Goal: Task Accomplishment & Management: Manage account settings

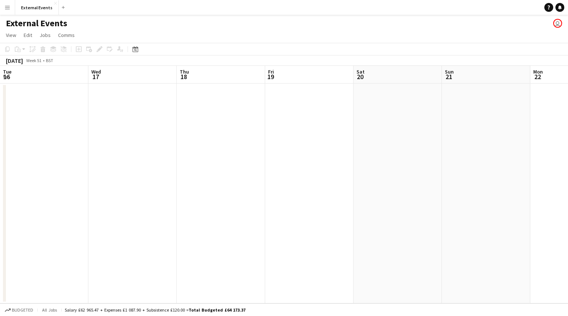
scroll to position [0, 326]
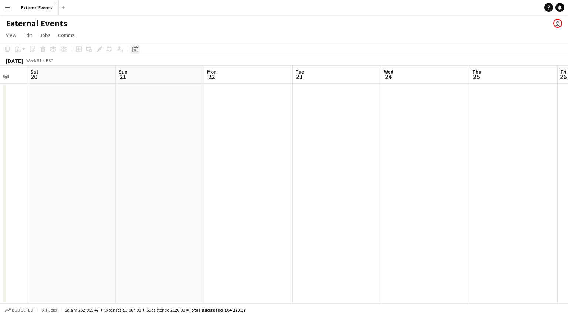
click at [131, 51] on div "Date picker" at bounding box center [135, 49] width 9 height 9
click at [187, 114] on span "6" at bounding box center [185, 112] width 9 height 9
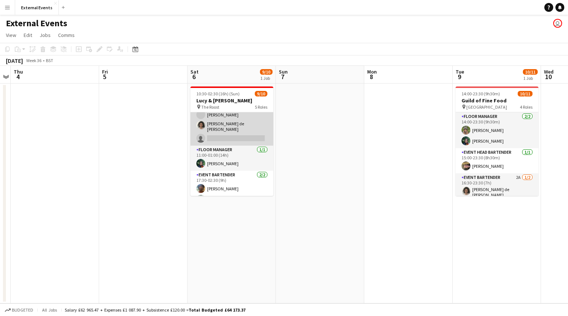
scroll to position [62, 0]
click at [228, 129] on app-card-role "Event staff 2A [DATE] 11:00-20:00 (9h) [PERSON_NAME] [PERSON_NAME] [PERSON_NAME…" at bounding box center [232, 111] width 83 height 70
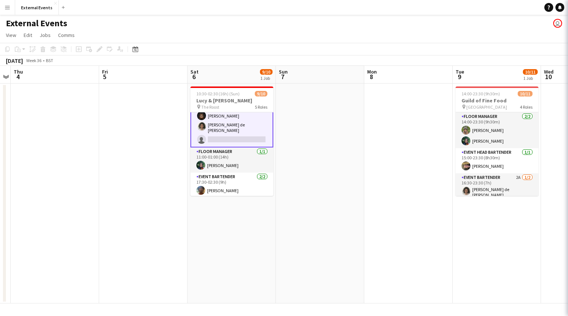
scroll to position [63, 0]
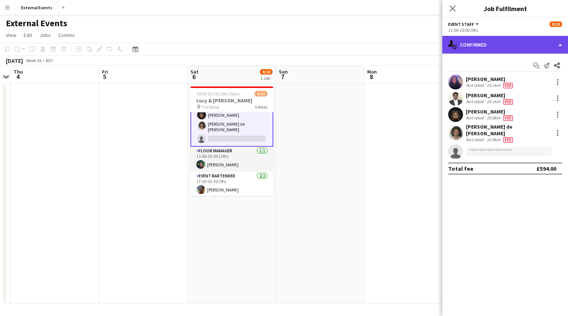
click at [563, 46] on div "single-neutral-actions-check-2 Confirmed" at bounding box center [506, 45] width 126 height 18
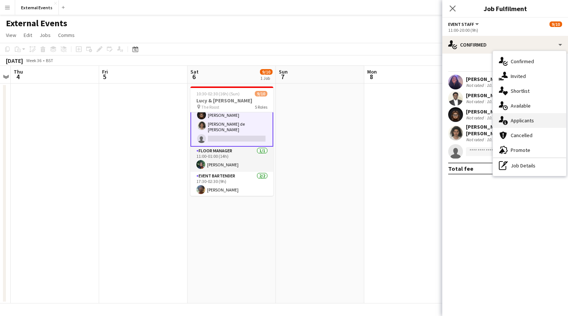
click at [523, 120] on span "Applicants" at bounding box center [522, 120] width 23 height 7
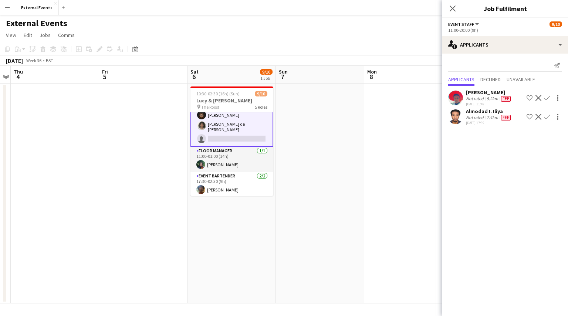
click at [501, 183] on mat-expansion-panel "users2 Applicants Send notification Applicants Declined Unavailable Samuel Kuyo…" at bounding box center [506, 185] width 126 height 263
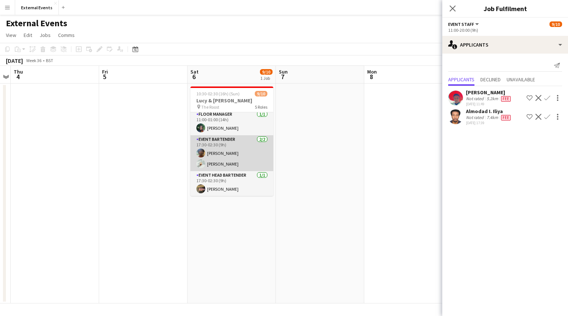
scroll to position [0, 0]
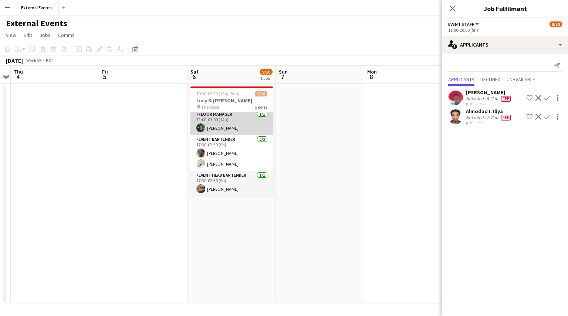
click at [230, 125] on app-card-role "Floor manager 1/1 11:00-01:00 (14h) Lucy Fairs" at bounding box center [232, 122] width 83 height 25
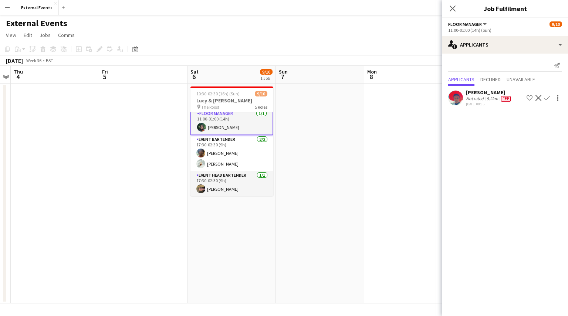
scroll to position [98, 0]
click at [219, 125] on app-card-role "Floor manager 1/1 11:00-01:00 (14h) Lucy Fairs" at bounding box center [232, 123] width 83 height 27
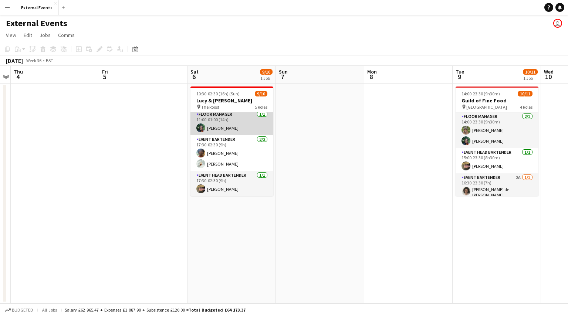
click at [219, 125] on app-card-role "Floor manager 1/1 11:00-01:00 (14h) Lucy Fairs" at bounding box center [232, 122] width 83 height 25
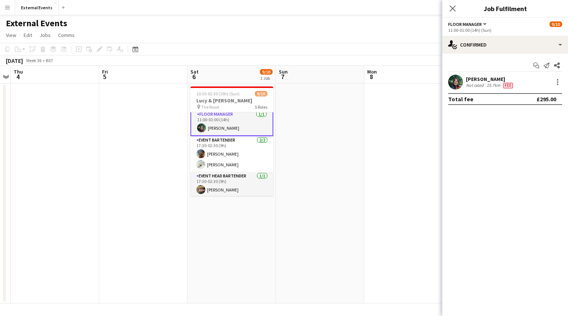
click at [488, 80] on div "[PERSON_NAME]" at bounding box center [490, 79] width 48 height 7
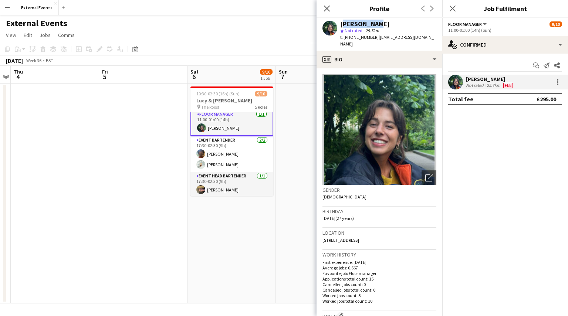
drag, startPoint x: 369, startPoint y: 26, endPoint x: 340, endPoint y: 25, distance: 28.9
click at [340, 25] on div "[PERSON_NAME]" at bounding box center [365, 24] width 50 height 7
copy div "[PERSON_NAME]"
drag, startPoint x: 372, startPoint y: 36, endPoint x: 343, endPoint y: 40, distance: 29.8
click at [343, 40] on span "t. +447508251002" at bounding box center [359, 37] width 38 height 6
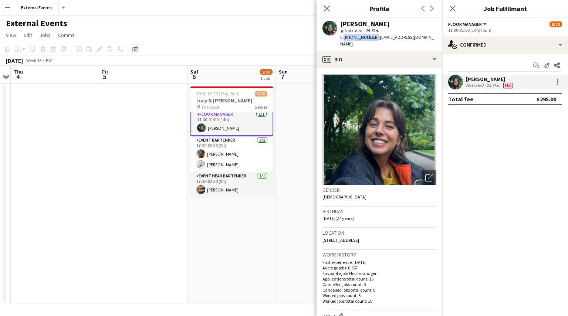
copy span "+447508251002"
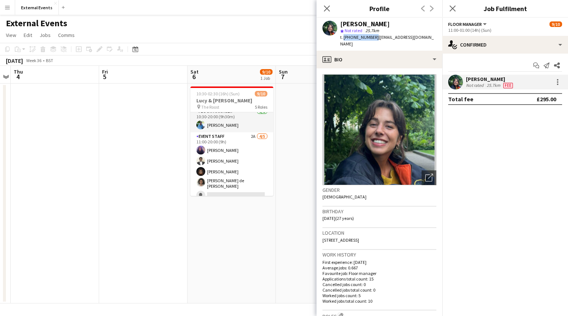
scroll to position [0, 0]
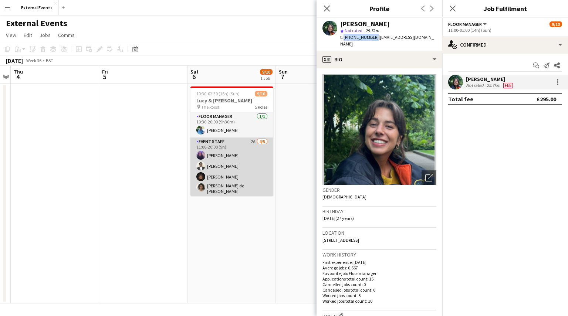
click at [219, 161] on app-card-role "Event staff 2A [DATE] 11:00-20:00 (9h) [PERSON_NAME] [PERSON_NAME] [PERSON_NAME…" at bounding box center [232, 173] width 83 height 70
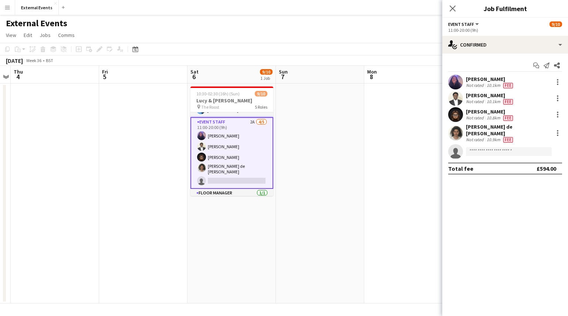
scroll to position [16, 0]
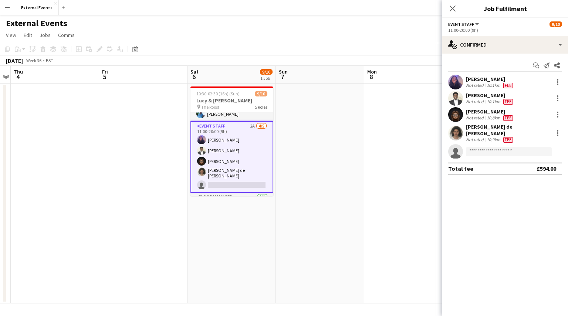
click at [474, 127] on div "[PERSON_NAME] de [PERSON_NAME]" at bounding box center [508, 130] width 84 height 13
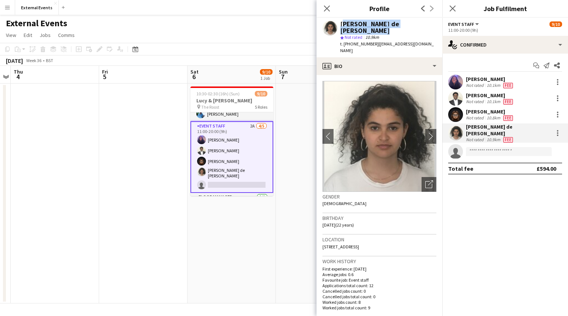
drag, startPoint x: 430, startPoint y: 25, endPoint x: 342, endPoint y: 25, distance: 88.4
click at [342, 25] on div "[PERSON_NAME] de [PERSON_NAME]" at bounding box center [388, 27] width 96 height 13
copy div "[PERSON_NAME] de [PERSON_NAME]"
drag, startPoint x: 373, startPoint y: 37, endPoint x: 339, endPoint y: 38, distance: 34.1
click at [339, 38] on div "Mila Beltran de Guevara Hanna star Not rated 10.9km t. +447874370451 | mila1375…" at bounding box center [380, 38] width 126 height 40
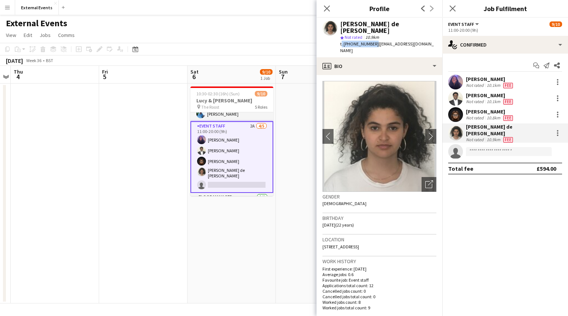
copy span "t. +447874370451"
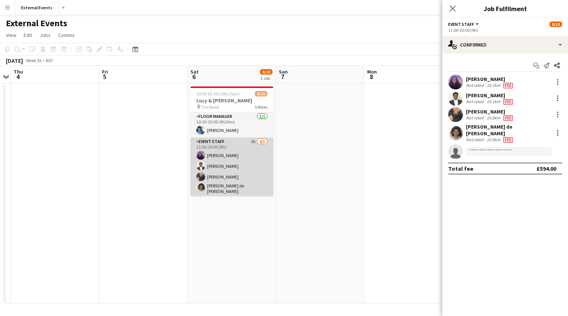
scroll to position [98, 0]
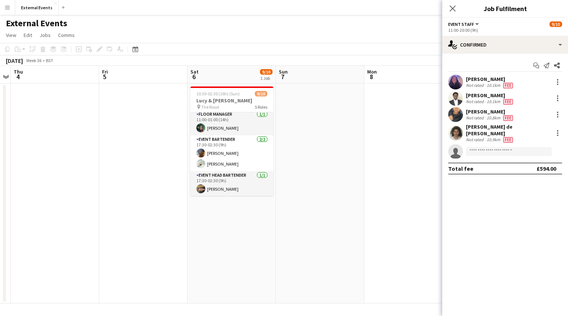
click at [14, 7] on button "Menu" at bounding box center [7, 7] width 15 height 15
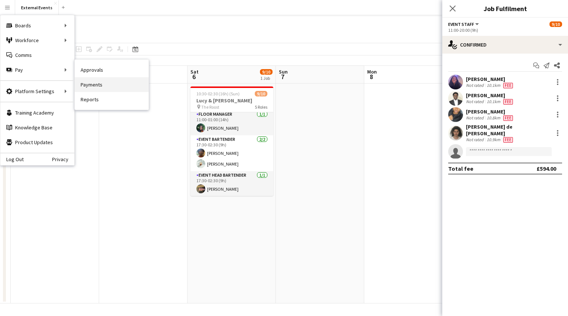
click at [91, 81] on link "Payments" at bounding box center [112, 84] width 74 height 15
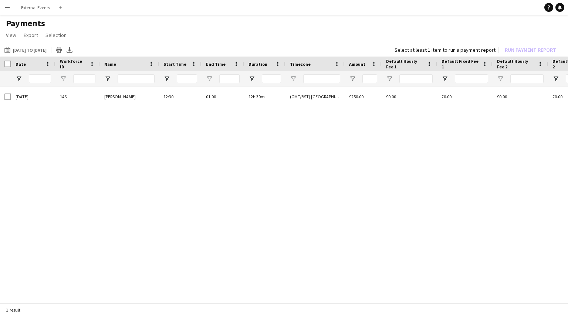
click at [522, 51] on div "Select at least 1 item to run a payment report Run Payment Report" at bounding box center [477, 50] width 177 height 10
click at [36, 51] on button "[DATE] to [DATE] [DATE] to [DATE]" at bounding box center [25, 50] width 45 height 9
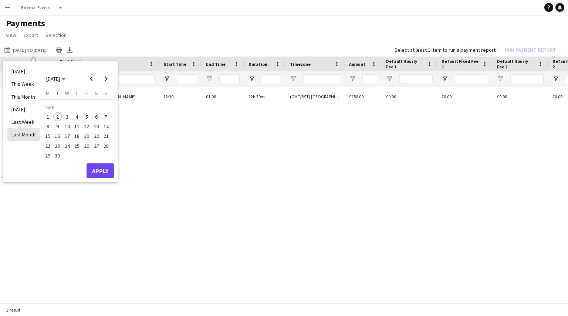
click at [27, 135] on li "Last Month" at bounding box center [23, 134] width 33 height 13
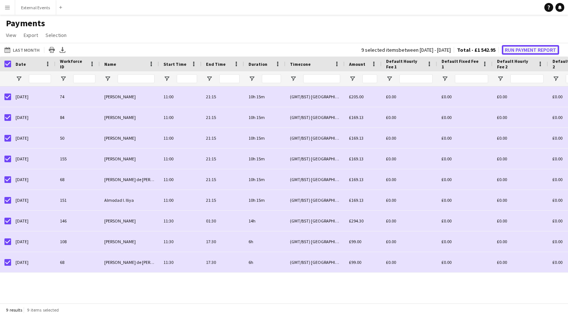
click at [523, 49] on button "Run Payment Report" at bounding box center [530, 50] width 57 height 10
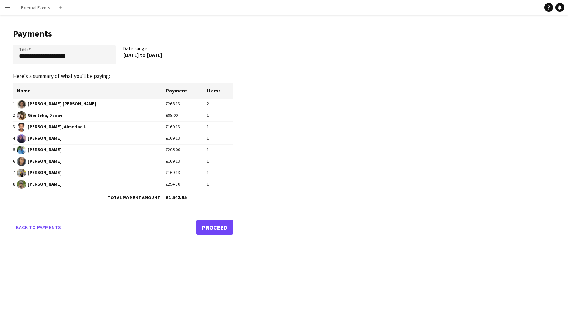
click at [218, 230] on link "Proceed" at bounding box center [214, 227] width 37 height 15
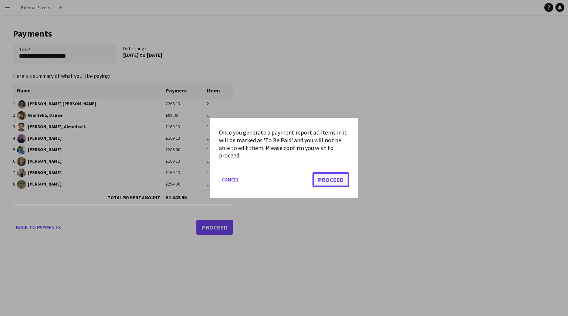
click at [329, 180] on button "Proceed" at bounding box center [331, 179] width 37 height 15
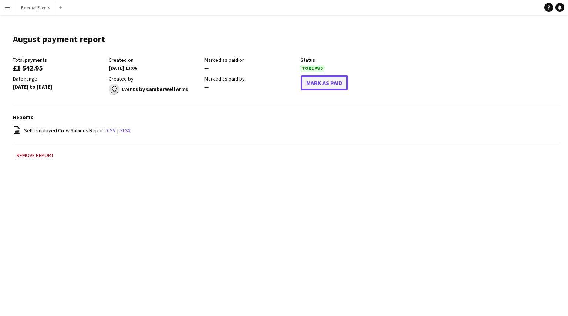
click at [340, 80] on button "Mark As Paid" at bounding box center [324, 82] width 47 height 15
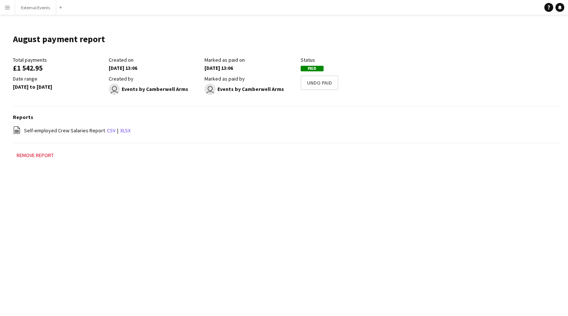
click at [9, 7] on app-icon "Menu" at bounding box center [7, 7] width 6 height 6
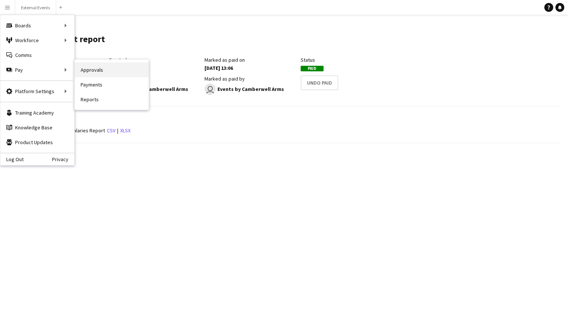
click at [99, 66] on link "Approvals" at bounding box center [112, 70] width 74 height 15
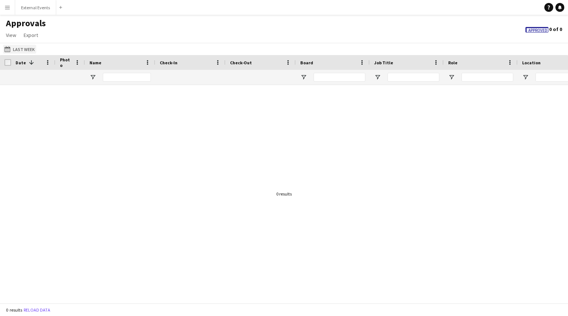
click at [27, 46] on button "Last Week Last Week" at bounding box center [19, 49] width 33 height 9
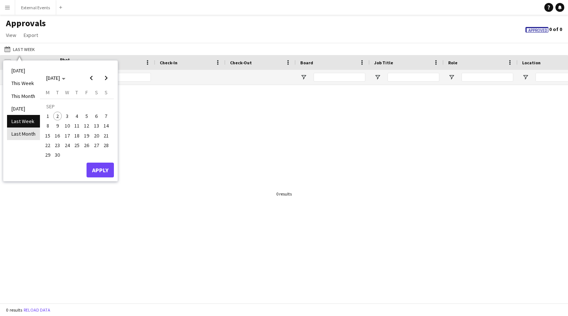
click at [26, 131] on li "Last Month" at bounding box center [23, 134] width 33 height 13
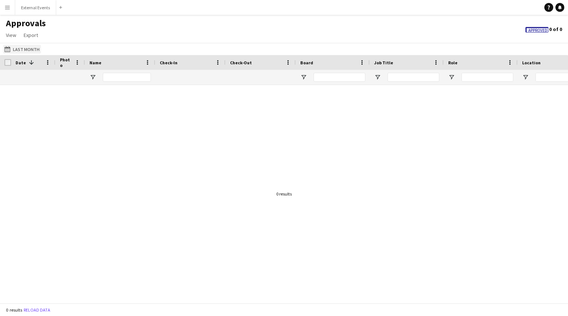
click at [24, 47] on button "Last Week Last Month" at bounding box center [22, 49] width 38 height 9
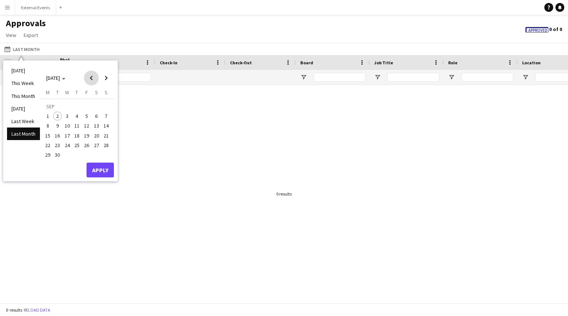
click at [91, 81] on span "Previous month" at bounding box center [91, 78] width 15 height 15
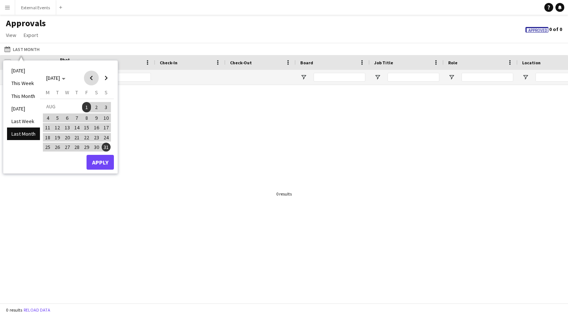
click at [91, 78] on span "Previous month" at bounding box center [91, 78] width 15 height 15
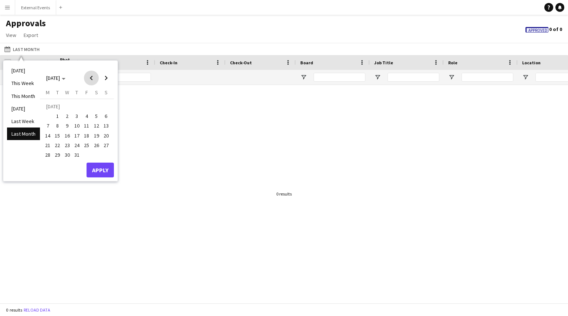
click at [91, 78] on span "Previous month" at bounding box center [91, 78] width 15 height 15
click at [57, 118] on span "1" at bounding box center [57, 116] width 9 height 9
click at [105, 81] on span "Next month" at bounding box center [106, 78] width 15 height 15
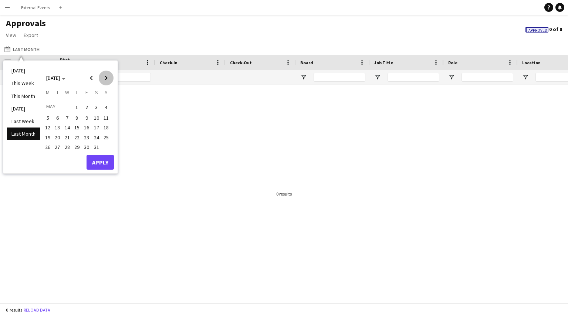
click at [105, 81] on span "Next month" at bounding box center [106, 78] width 15 height 15
click at [58, 115] on span "2" at bounding box center [57, 116] width 9 height 9
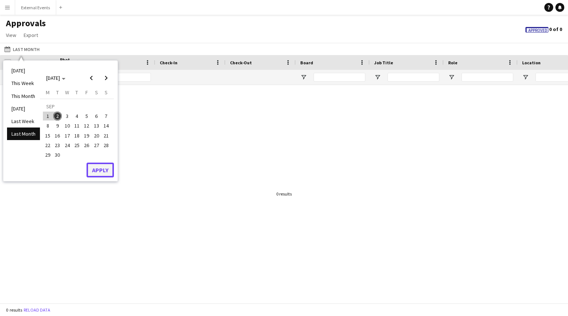
click at [96, 165] on button "Apply" at bounding box center [100, 170] width 27 height 15
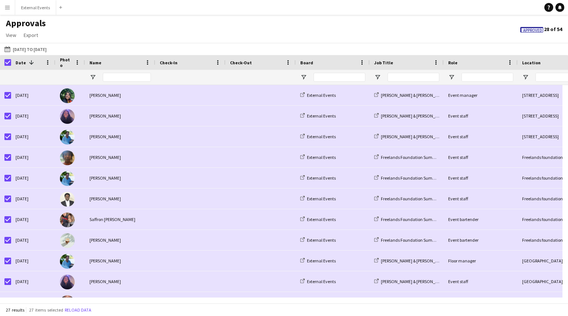
click at [6, 11] on button "Menu" at bounding box center [7, 7] width 15 height 15
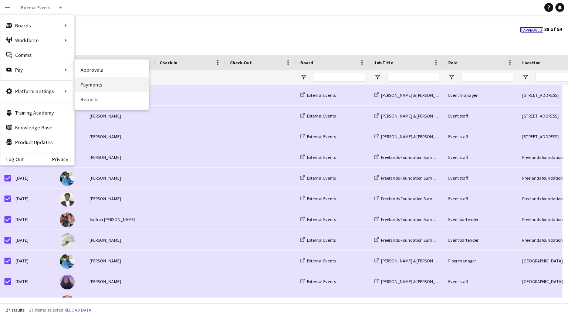
click at [100, 85] on link "Payments" at bounding box center [112, 84] width 74 height 15
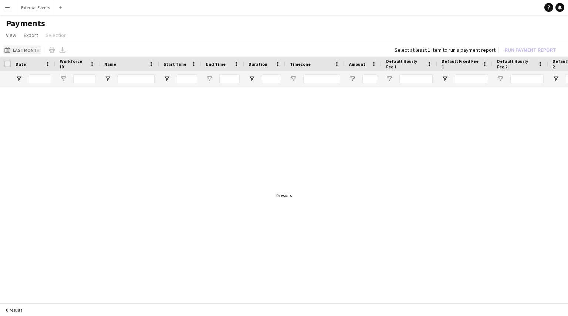
click at [26, 48] on button "Last Month Last Month" at bounding box center [22, 50] width 38 height 9
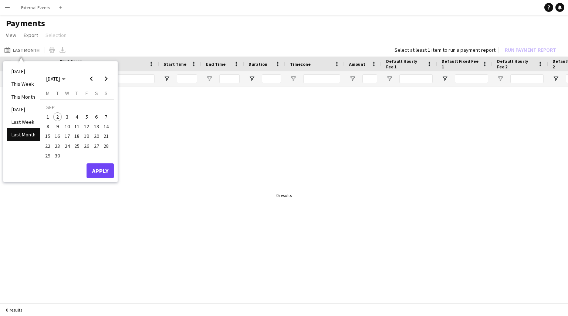
click at [58, 118] on span "2" at bounding box center [57, 116] width 9 height 9
click at [88, 77] on span "Previous month" at bounding box center [91, 78] width 15 height 15
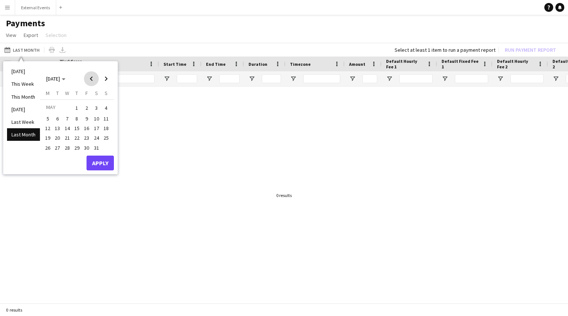
click at [88, 77] on span "Previous month" at bounding box center [91, 78] width 15 height 15
click at [94, 108] on span "1" at bounding box center [96, 108] width 9 height 10
click at [107, 78] on span "Next month" at bounding box center [106, 78] width 15 height 15
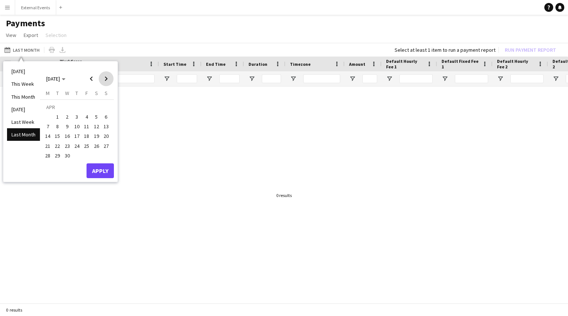
click at [107, 78] on span "Next month" at bounding box center [106, 78] width 15 height 15
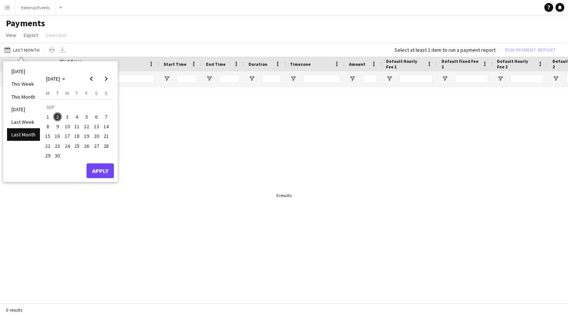
click at [60, 116] on span "2" at bounding box center [57, 116] width 9 height 9
click at [102, 173] on button "Apply" at bounding box center [100, 171] width 27 height 15
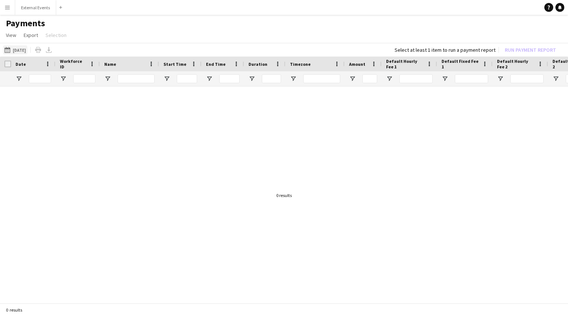
click at [17, 50] on button "Last Month [DATE]" at bounding box center [15, 50] width 24 height 9
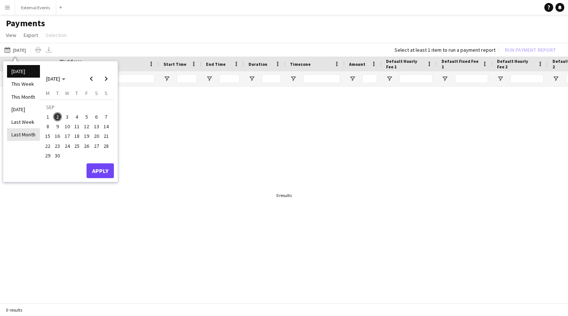
click at [23, 138] on li "Last Month" at bounding box center [23, 134] width 33 height 13
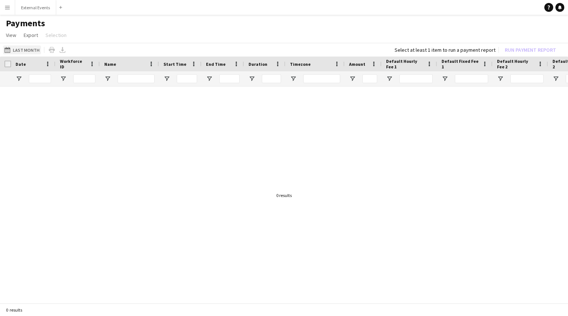
click at [28, 46] on button "Last Month Last Month" at bounding box center [22, 50] width 38 height 9
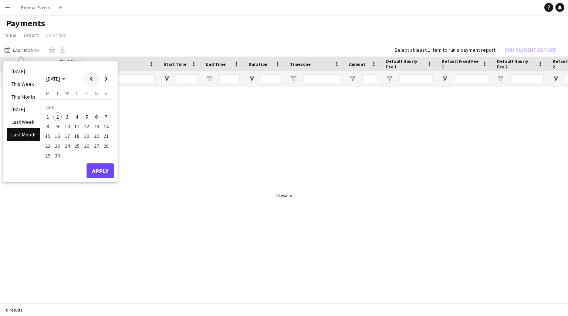
click at [91, 78] on span "Previous month" at bounding box center [91, 78] width 15 height 15
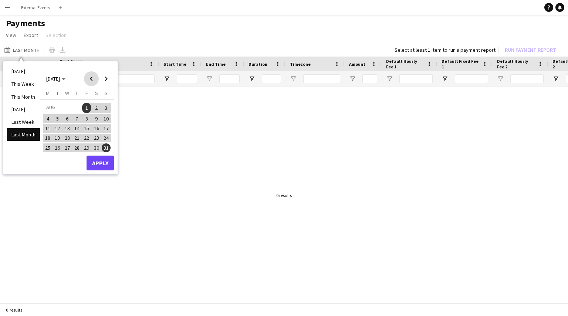
click at [91, 78] on span "Previous month" at bounding box center [91, 78] width 15 height 15
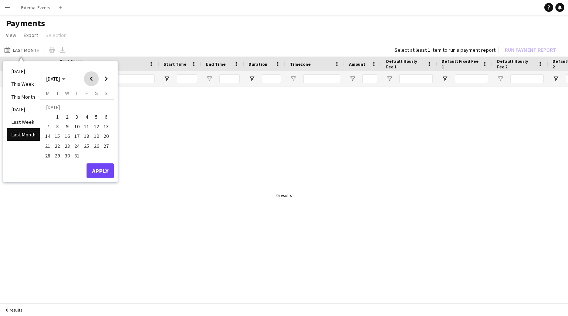
click at [91, 78] on span "Previous month" at bounding box center [91, 78] width 15 height 15
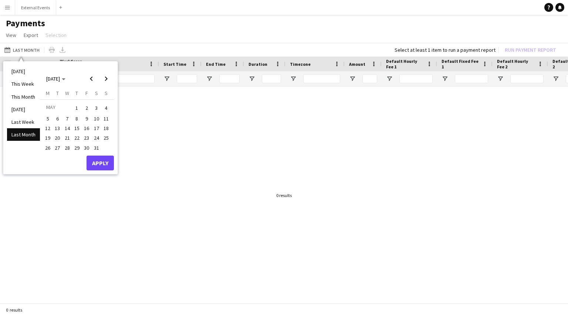
click at [75, 109] on span "1" at bounding box center [77, 108] width 9 height 10
click at [98, 148] on span "31" at bounding box center [96, 148] width 9 height 9
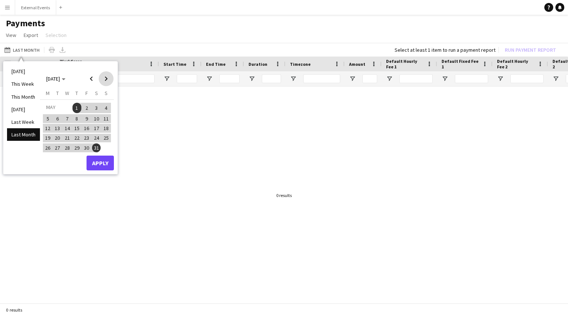
click at [105, 79] on span "Next month" at bounding box center [106, 78] width 15 height 15
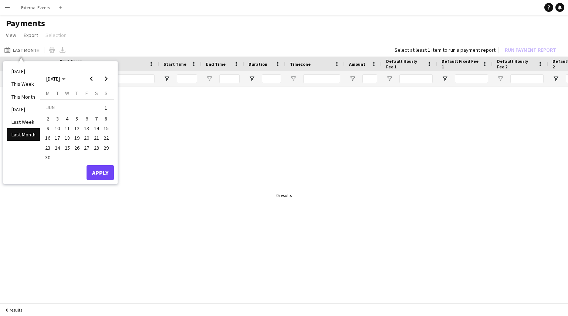
click at [108, 145] on span "29" at bounding box center [106, 148] width 9 height 9
click at [95, 79] on span "Previous month" at bounding box center [91, 78] width 15 height 15
click at [72, 112] on button "1" at bounding box center [77, 108] width 10 height 11
click at [99, 149] on span "31" at bounding box center [96, 148] width 9 height 9
click at [77, 113] on span "1" at bounding box center [77, 108] width 9 height 10
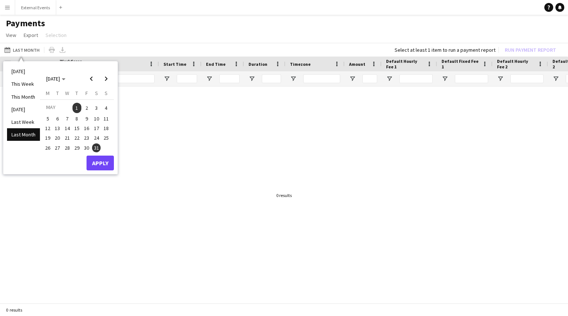
click at [32, 136] on li "Last Month" at bounding box center [23, 134] width 33 height 13
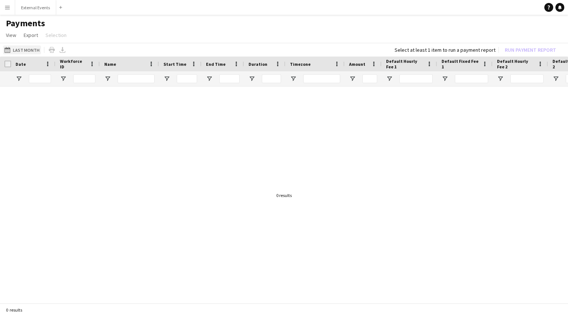
click at [22, 47] on button "Last Month Last Month" at bounding box center [22, 50] width 38 height 9
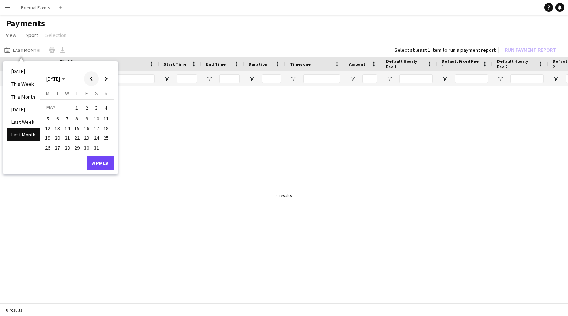
click at [88, 76] on span "Previous month" at bounding box center [91, 78] width 15 height 15
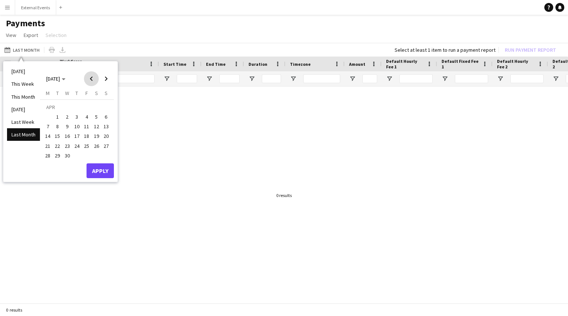
click at [88, 76] on span "Previous month" at bounding box center [91, 78] width 15 height 15
click at [95, 109] on span "1" at bounding box center [96, 108] width 9 height 10
click at [107, 79] on span "Next month" at bounding box center [106, 78] width 15 height 15
click at [107, 77] on span "Next month" at bounding box center [106, 78] width 15 height 15
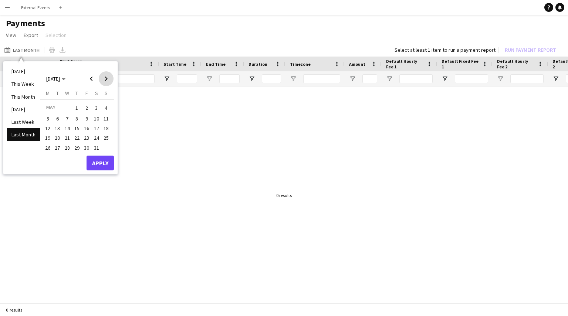
click at [108, 78] on span "Next month" at bounding box center [106, 78] width 15 height 15
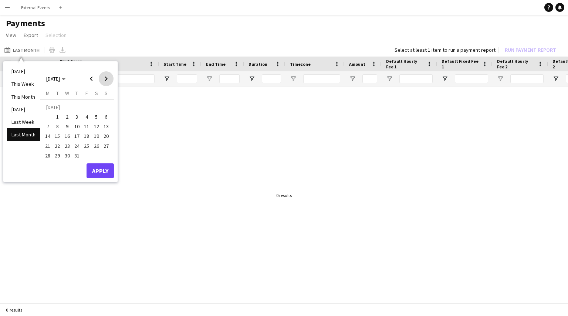
click at [108, 78] on span "Next month" at bounding box center [106, 78] width 15 height 15
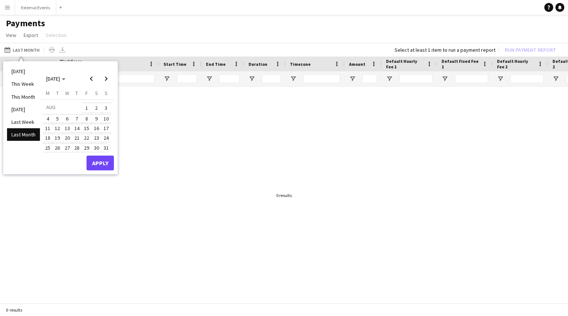
click at [106, 148] on span "31" at bounding box center [106, 148] width 9 height 9
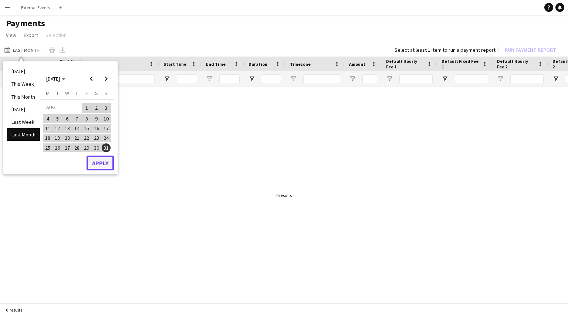
click at [103, 165] on button "Apply" at bounding box center [100, 163] width 27 height 15
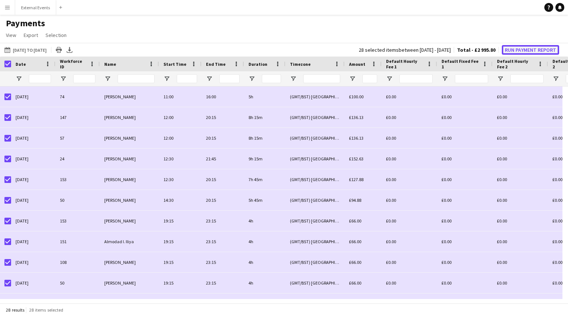
click at [528, 48] on button "Run Payment Report" at bounding box center [530, 50] width 57 height 10
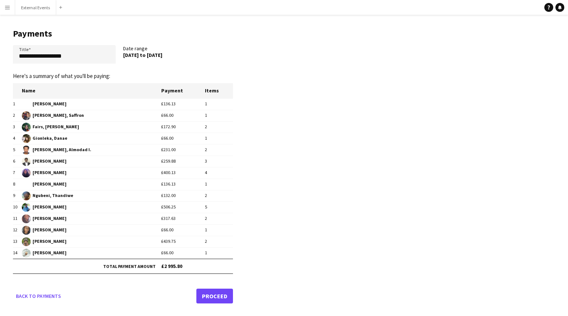
click at [208, 296] on link "Proceed" at bounding box center [214, 296] width 37 height 15
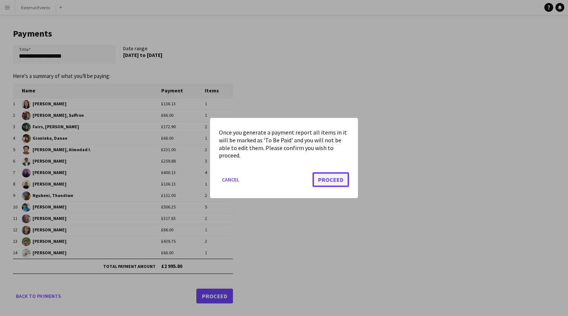
click at [329, 181] on button "Proceed" at bounding box center [331, 179] width 37 height 15
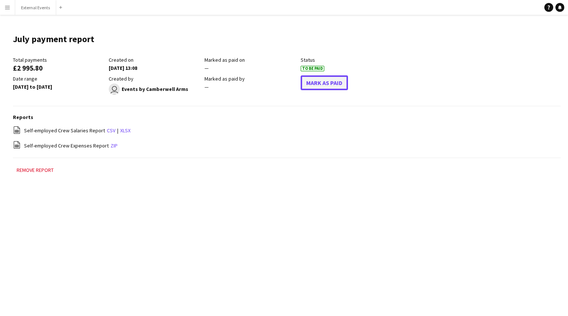
click at [340, 82] on button "Mark As Paid" at bounding box center [324, 82] width 47 height 15
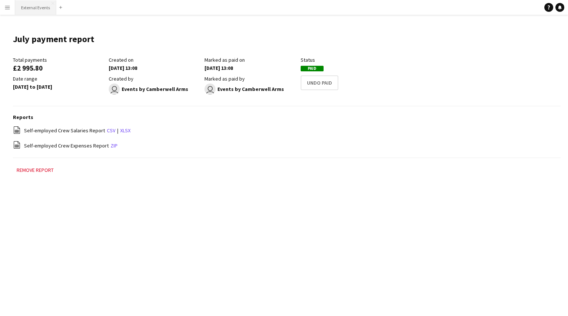
click at [24, 8] on button "External Events Close" at bounding box center [35, 7] width 41 height 14
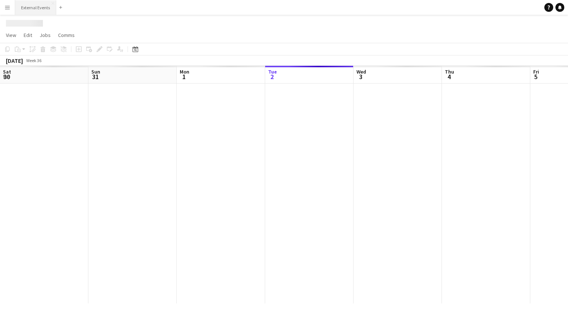
scroll to position [0, 177]
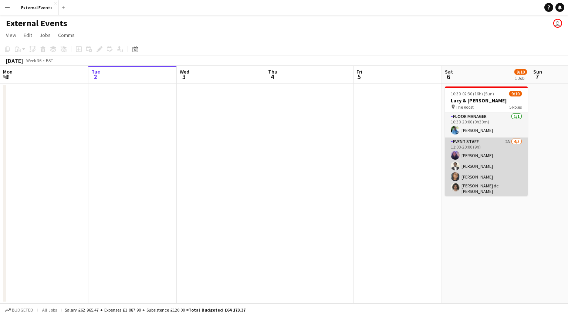
click at [485, 155] on app-card-role "Event staff 2A [DATE] 11:00-20:00 (9h) [PERSON_NAME] [PERSON_NAME] [PERSON_NAME…" at bounding box center [486, 173] width 83 height 70
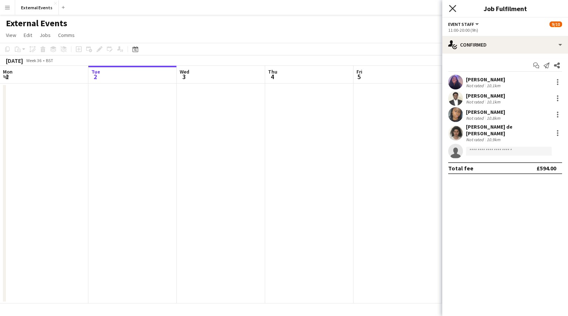
click at [449, 6] on div "Close pop-in" at bounding box center [453, 8] width 21 height 17
click at [449, 6] on icon "Close pop-in" at bounding box center [452, 8] width 7 height 7
